Goal: Book appointment/travel/reservation

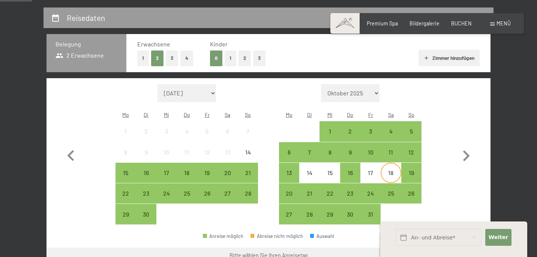
click at [398, 170] on div "18" at bounding box center [390, 179] width 19 height 19
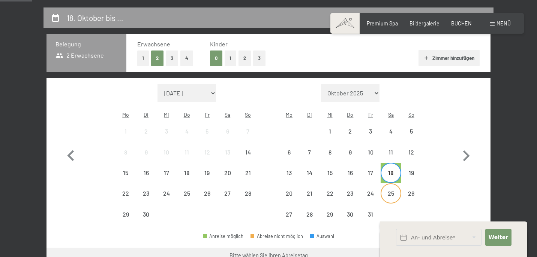
click at [394, 191] on div "25" at bounding box center [390, 200] width 19 height 19
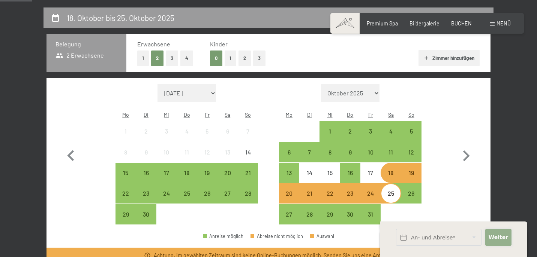
click at [495, 237] on span "Weiter" at bounding box center [497, 237] width 19 height 7
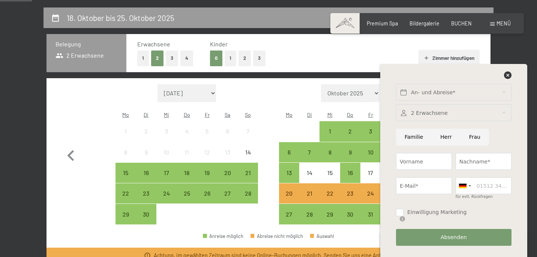
click at [244, 57] on button "2" at bounding box center [244, 58] width 12 height 15
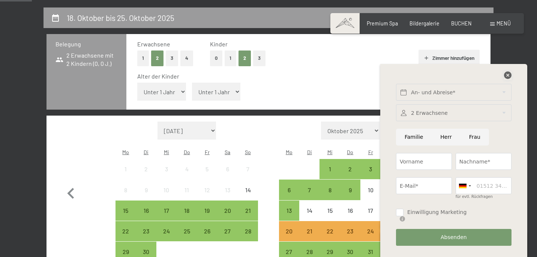
click at [507, 79] on icon at bounding box center [507, 75] width 7 height 7
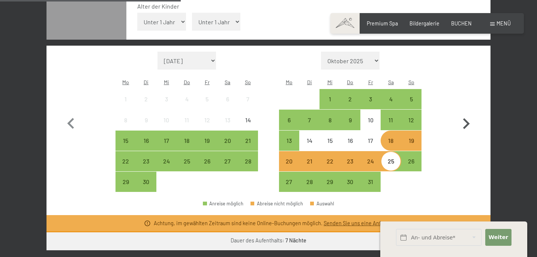
scroll to position [183, 0]
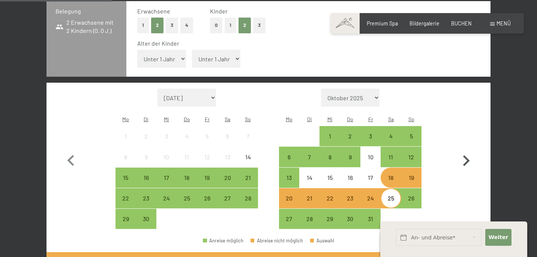
click at [466, 156] on icon "button" at bounding box center [466, 161] width 7 height 11
select select "[DATE]"
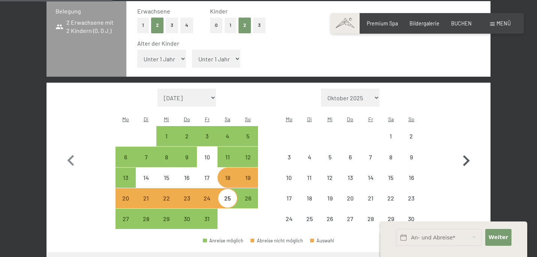
select select "[DATE]"
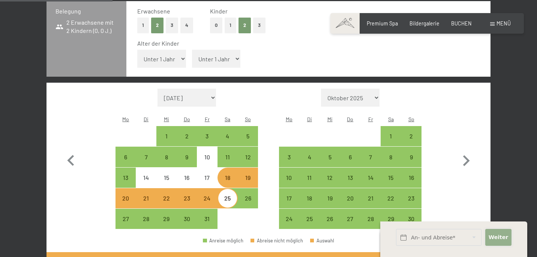
click at [498, 237] on span "Weiter" at bounding box center [497, 237] width 19 height 7
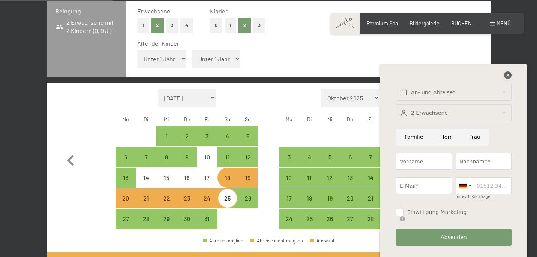
click at [507, 79] on icon at bounding box center [507, 75] width 7 height 7
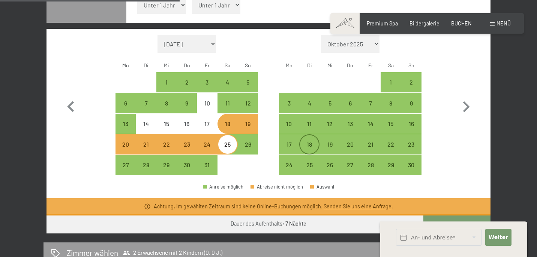
scroll to position [230, 0]
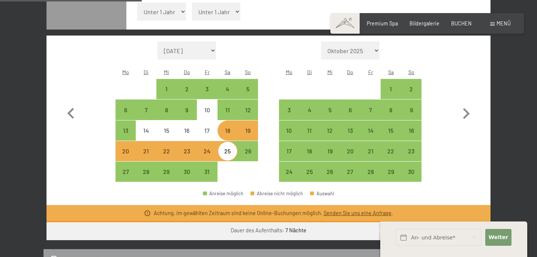
click at [249, 128] on div "19" at bounding box center [247, 137] width 19 height 19
select select "[DATE]"
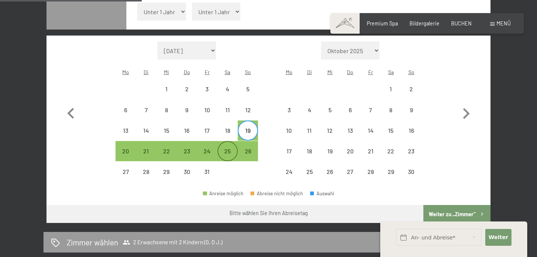
click at [226, 148] on div "25" at bounding box center [227, 157] width 19 height 19
select select "[DATE]"
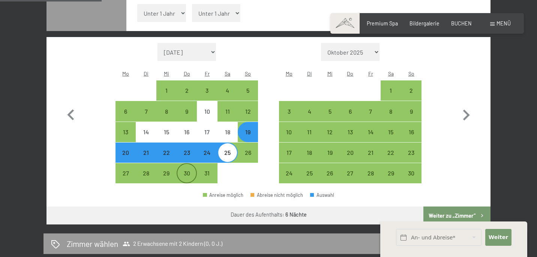
scroll to position [216, 0]
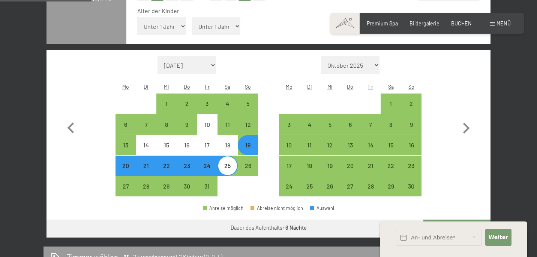
click at [126, 163] on div "20" at bounding box center [125, 172] width 19 height 19
select select "[DATE]"
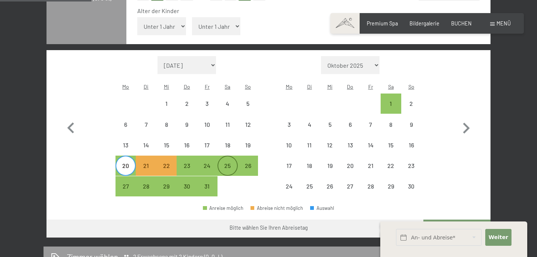
click at [229, 163] on div "25" at bounding box center [227, 172] width 19 height 19
select select "[DATE]"
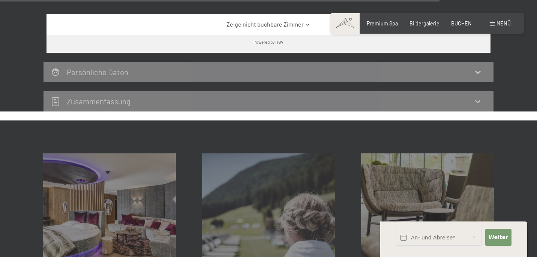
scroll to position [1402, 0]
